Goal: Navigation & Orientation: Find specific page/section

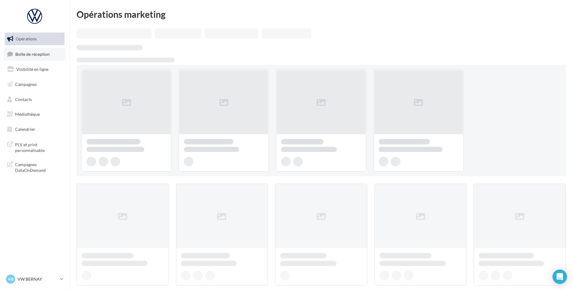
click at [27, 51] on span "Boîte de réception" at bounding box center [32, 53] width 34 height 5
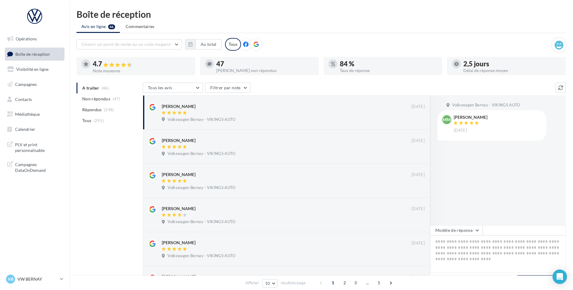
click at [44, 286] on div "VB VW BERNAY vw-ber-vau" at bounding box center [34, 281] width 69 height 17
click at [44, 280] on p "VW BERNAY" at bounding box center [37, 279] width 40 height 6
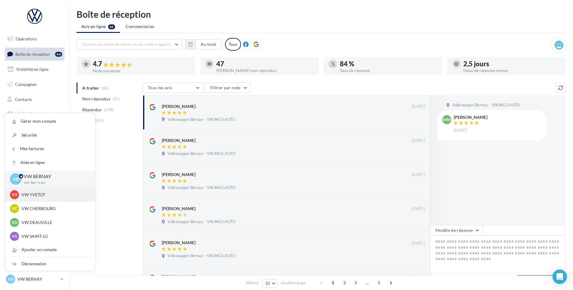
click at [47, 193] on p "VW YVETOT" at bounding box center [54, 195] width 66 height 6
